Goal: Task Accomplishment & Management: Manage account settings

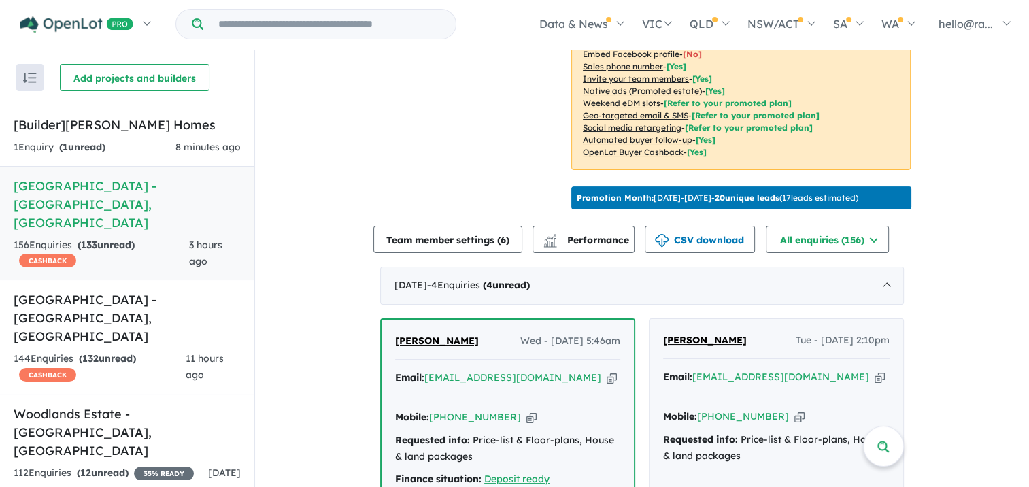
scroll to position [476, 0]
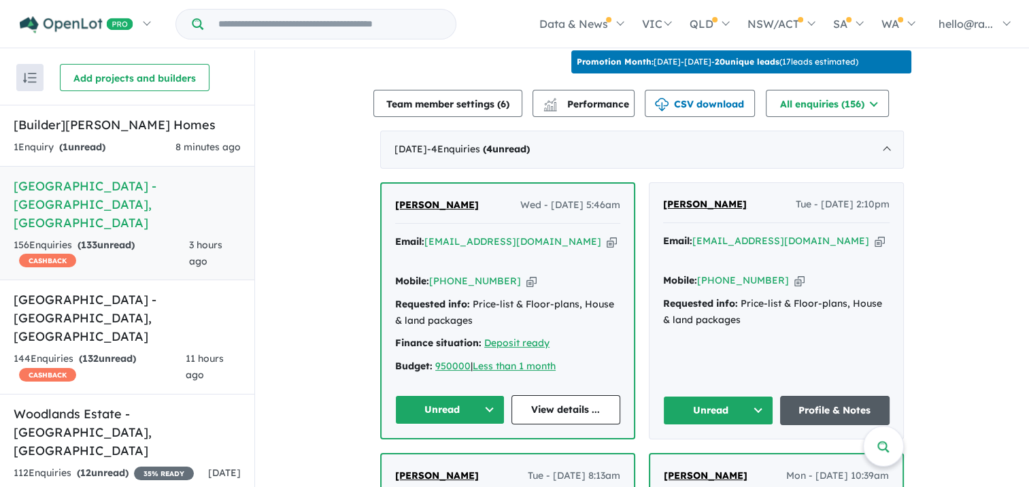
click at [843, 396] on link "Profile & Notes" at bounding box center [835, 410] width 110 height 29
click at [112, 290] on h5 "Caddens Hill Quarter Estate - Caddens , NSW" at bounding box center [127, 317] width 227 height 55
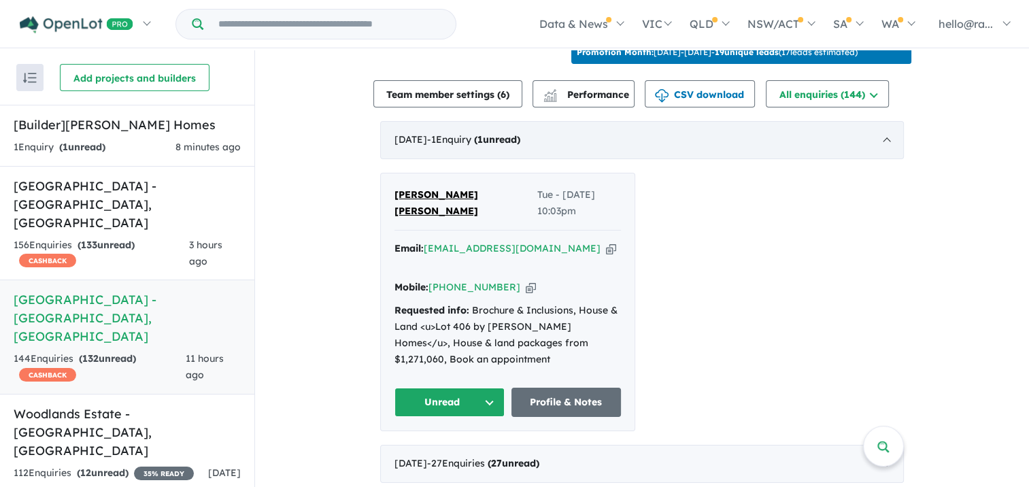
scroll to position [476, 0]
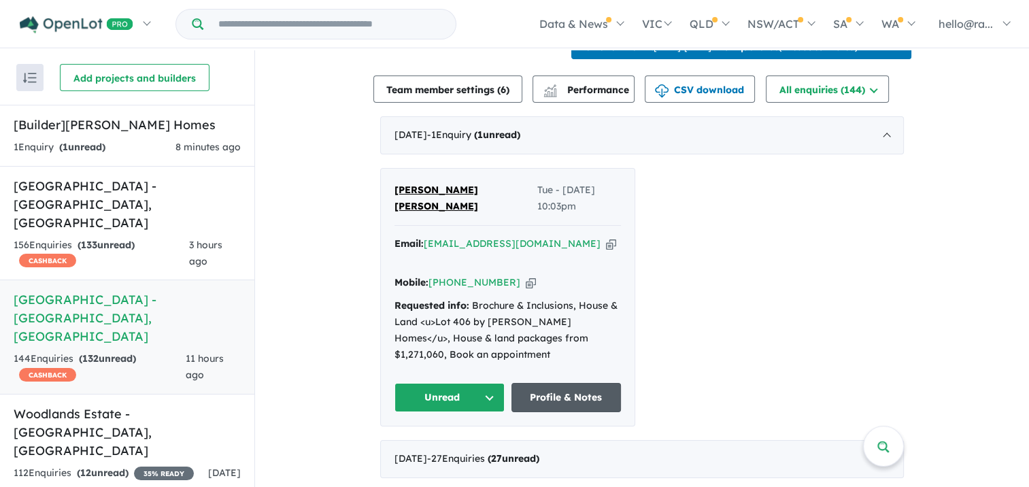
click at [562, 402] on link "Profile & Notes" at bounding box center [566, 397] width 110 height 29
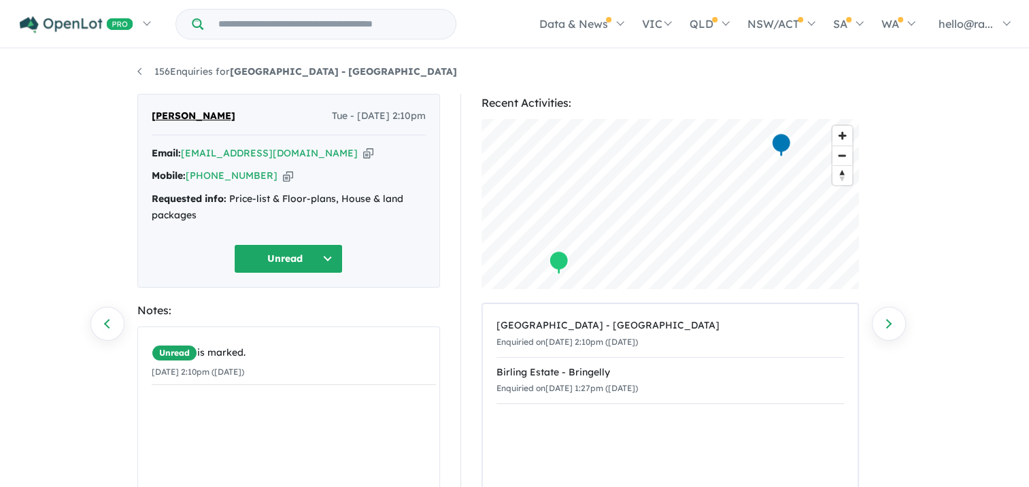
click at [363, 152] on icon "button" at bounding box center [368, 153] width 10 height 14
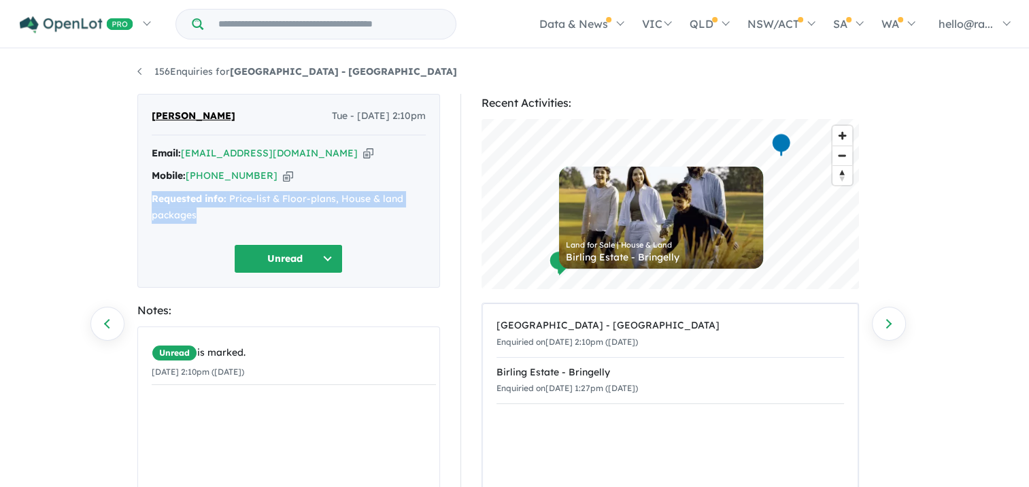
drag, startPoint x: 271, startPoint y: 211, endPoint x: 149, endPoint y: 201, distance: 122.8
click at [149, 201] on div "Prav Singh Tue - 02/09/2025, 2:10pm Email: pravinesh_s@yahoo.com Copied! Mobile…" at bounding box center [288, 191] width 303 height 194
drag, startPoint x: 149, startPoint y: 201, endPoint x: 156, endPoint y: 203, distance: 6.9
copy div "Requested info: Price-list & Floor-plans, House & land packages"
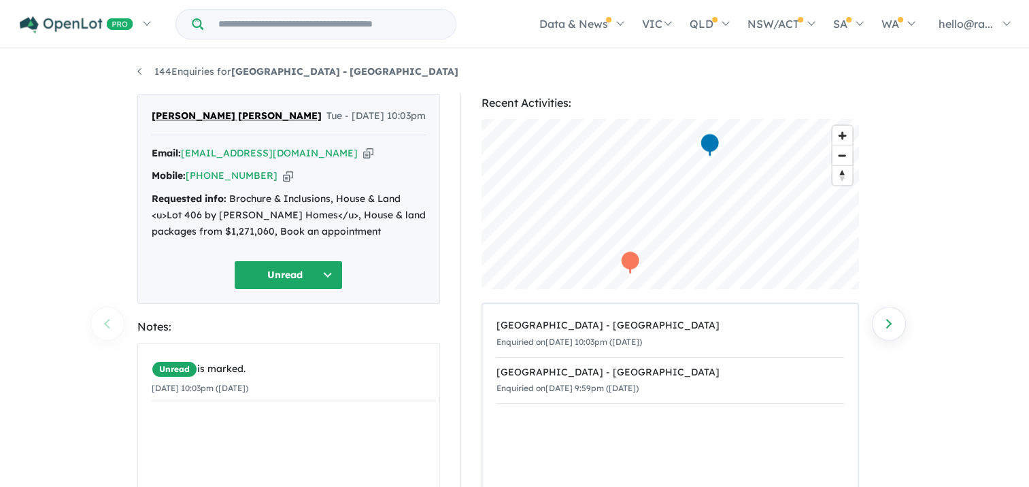
click at [363, 161] on icon "button" at bounding box center [368, 153] width 10 height 14
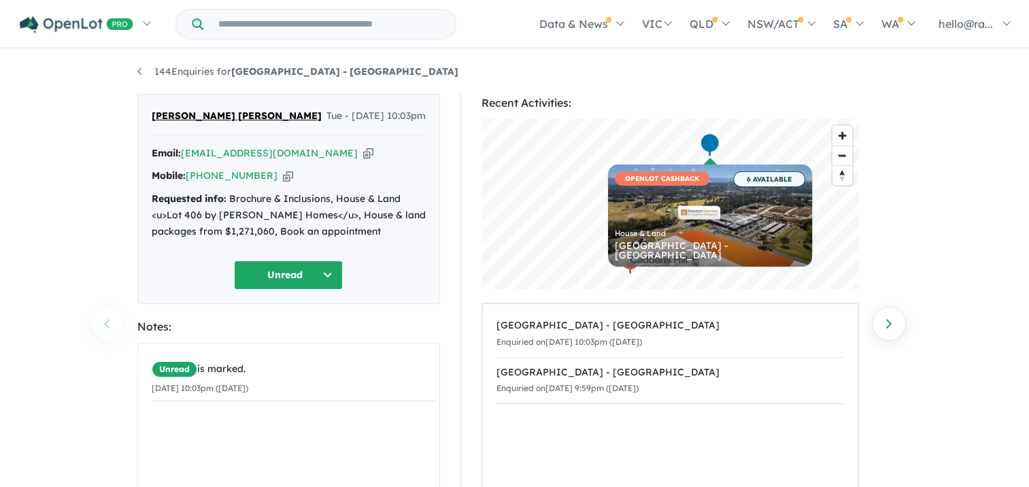
click at [283, 183] on icon "button" at bounding box center [288, 176] width 10 height 14
drag, startPoint x: 240, startPoint y: 128, endPoint x: 97, endPoint y: 110, distance: 144.7
click at [97, 110] on div "144 Enquiries for Caddens Hill Quarter Estate - Caddens Previous enquiry Next e…" at bounding box center [514, 269] width 1029 height 439
drag, startPoint x: 97, startPoint y: 110, endPoint x: 171, endPoint y: 122, distance: 75.9
copy span "Srikumar Kunnathur Vaidyanathan"
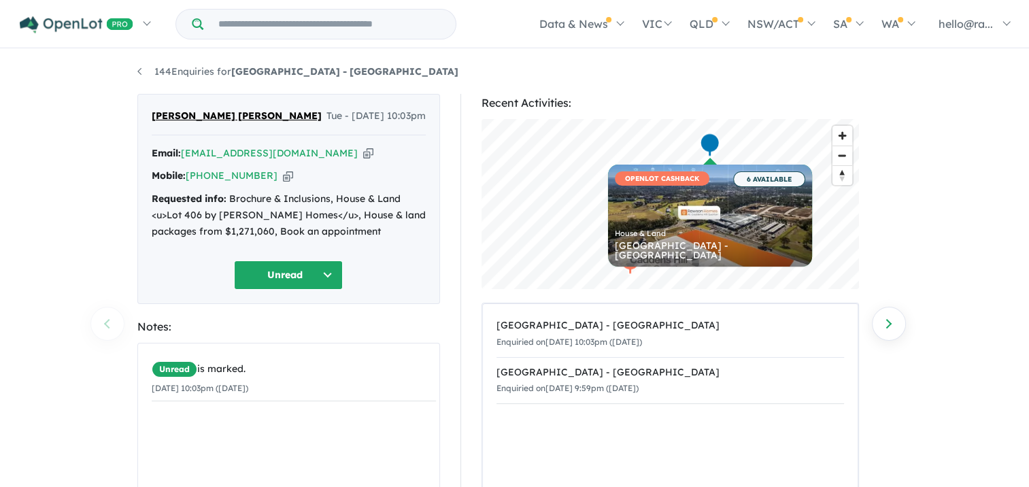
click at [363, 161] on icon "button" at bounding box center [368, 153] width 10 height 14
copy span "[PERSON_NAME] [PERSON_NAME]"
click at [283, 183] on icon "button" at bounding box center [288, 176] width 10 height 14
copy span "[PERSON_NAME] [PERSON_NAME]"
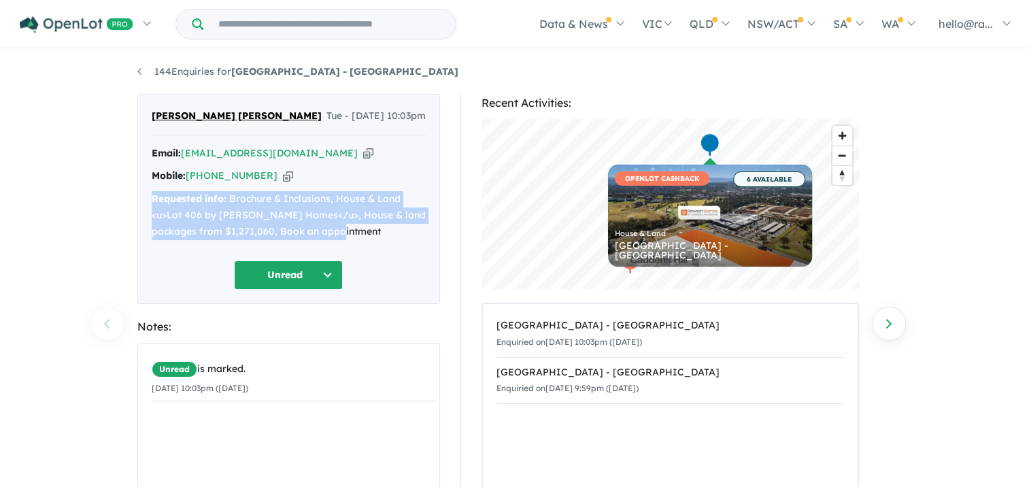
drag, startPoint x: 341, startPoint y: 258, endPoint x: 133, endPoint y: 220, distance: 212.1
click at [133, 220] on div "Srikumar Kunnathur Vaidyanathan Tue - 02/09/2025, 10:03pm Email: srikumar399@gm…" at bounding box center [288, 379] width 323 height 570
drag, startPoint x: 133, startPoint y: 220, endPoint x: 192, endPoint y: 234, distance: 60.7
copy div "Requested info: Brochure & Inclusions, House & Land <u>Lot 406 by Rawson Homes<…"
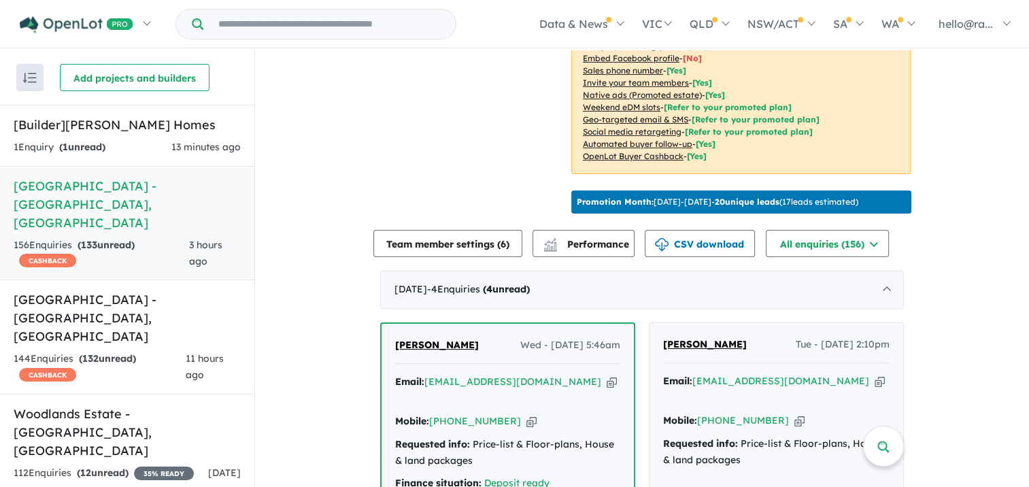
scroll to position [612, 0]
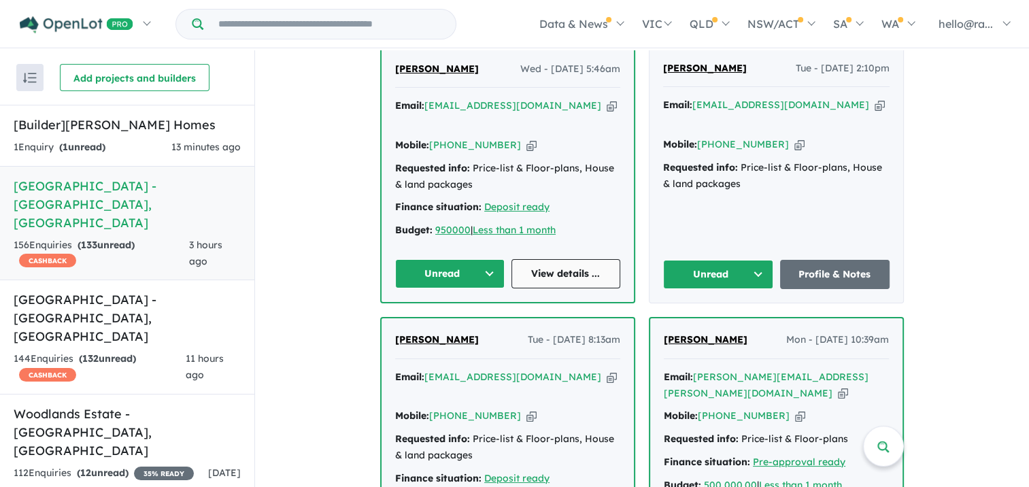
click at [578, 259] on link "View details ..." at bounding box center [566, 273] width 110 height 29
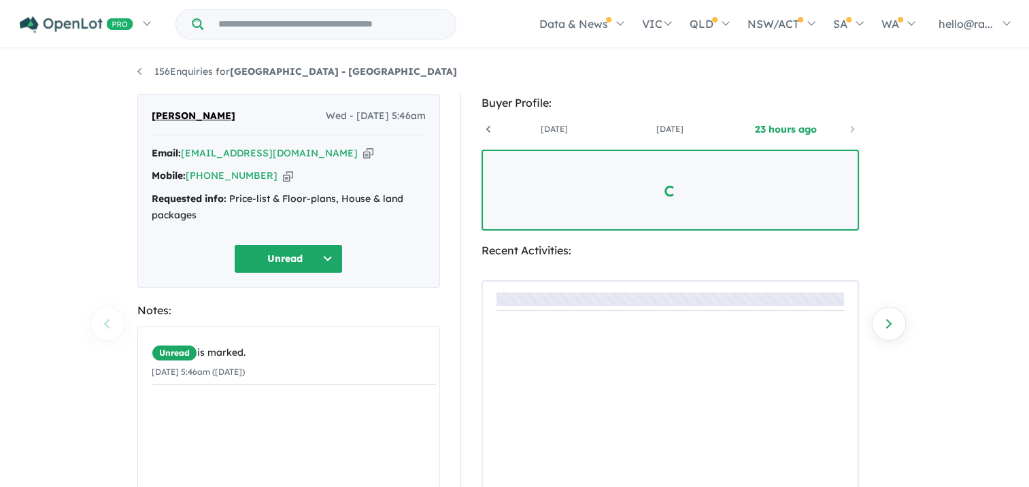
scroll to position [0, 101]
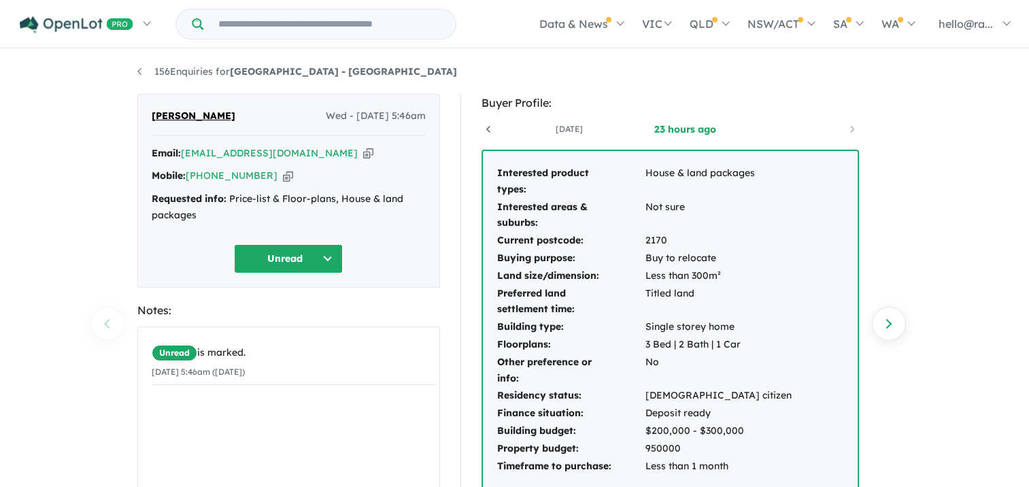
click at [363, 153] on icon "button" at bounding box center [368, 153] width 10 height 14
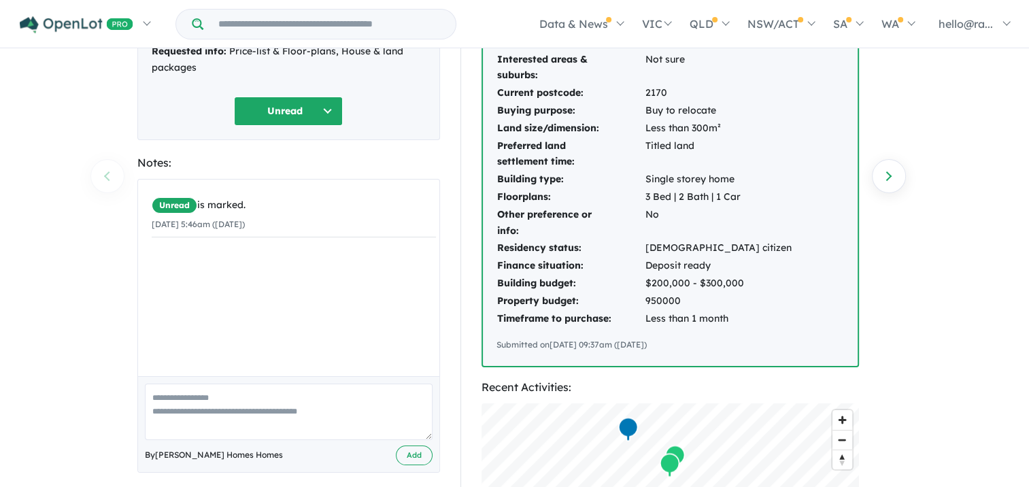
scroll to position [68, 0]
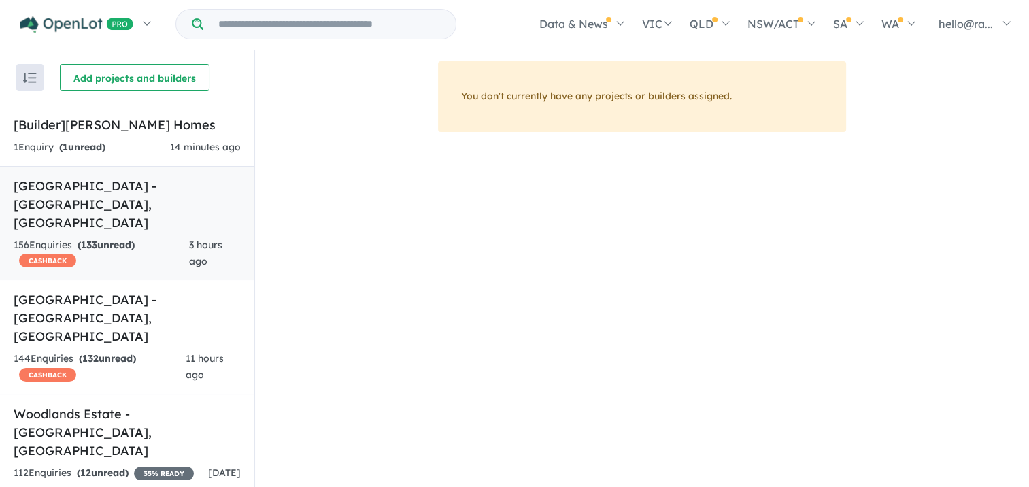
click at [120, 239] on strong "( 133 unread)" at bounding box center [106, 245] width 57 height 12
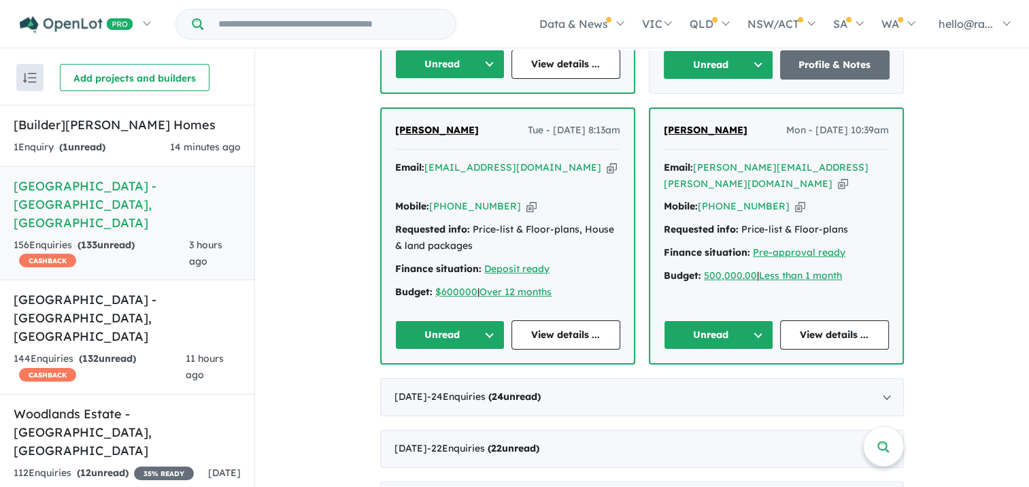
scroll to position [680, 0]
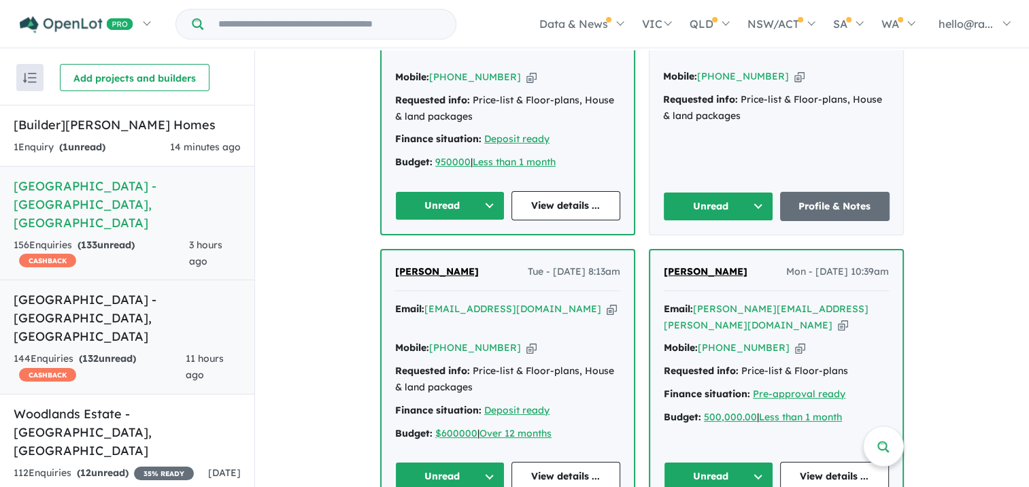
click at [139, 292] on link "[GEOGRAPHIC_DATA] - [GEOGRAPHIC_DATA] , [GEOGRAPHIC_DATA] 144 Enquir ies ( 132 …" at bounding box center [127, 337] width 254 height 115
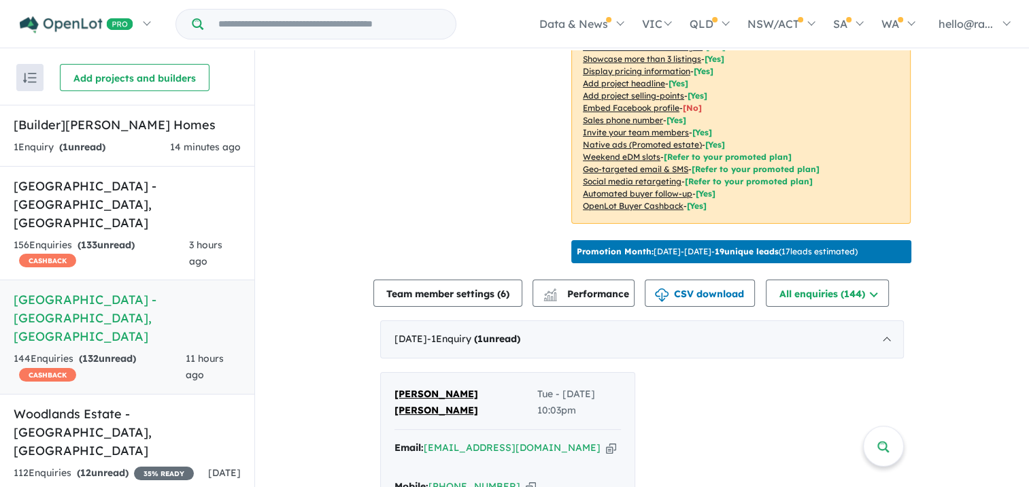
scroll to position [476, 0]
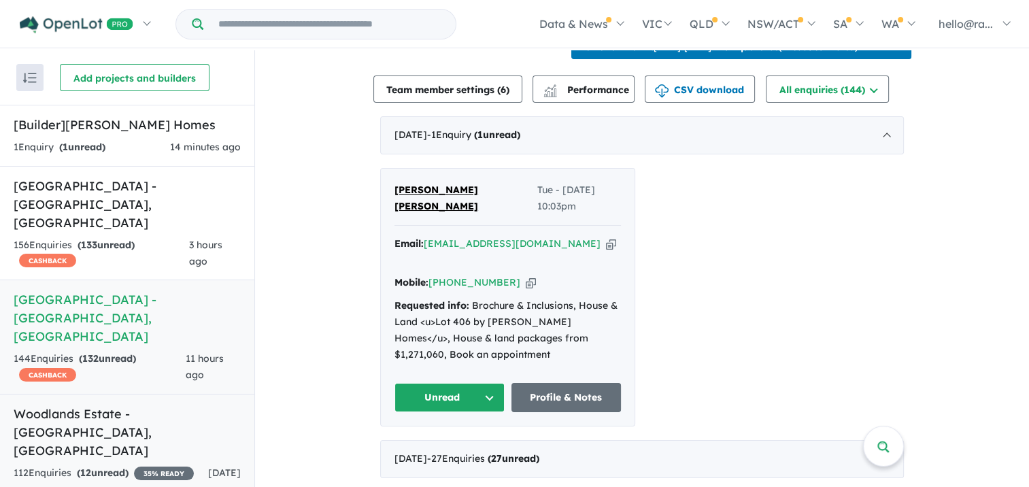
click at [112, 394] on link "Woodlands Estate - [GEOGRAPHIC_DATA] , [GEOGRAPHIC_DATA] 112 Enquir ies ( 12 un…" at bounding box center [127, 443] width 254 height 99
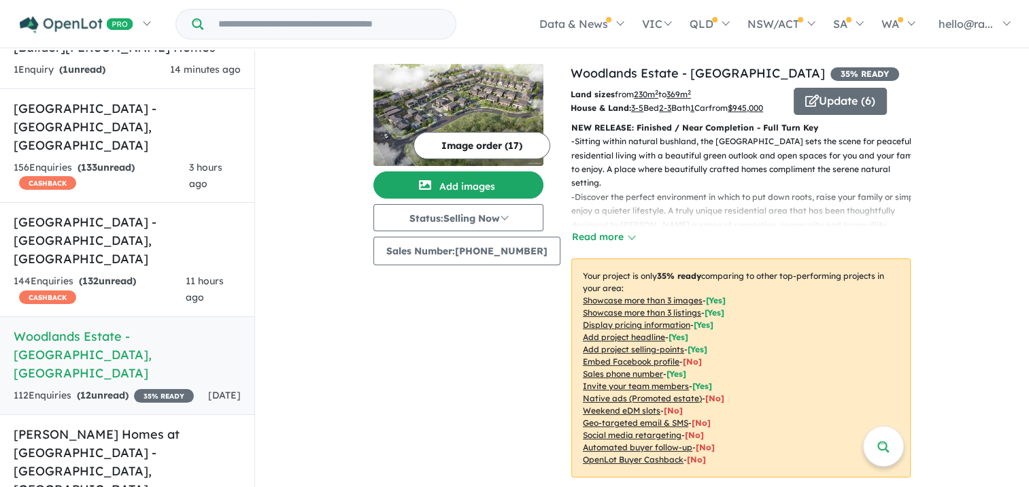
scroll to position [136, 0]
